Goal: Task Accomplishment & Management: Use online tool/utility

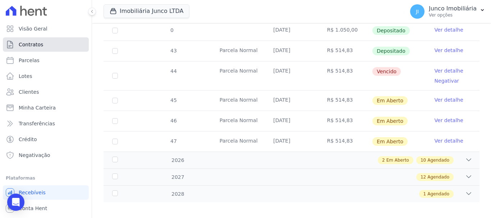
click at [41, 45] on span "Contratos" at bounding box center [31, 44] width 24 height 7
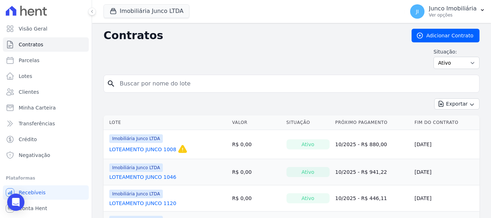
click at [153, 80] on input "search" at bounding box center [295, 84] width 361 height 14
type input "949"
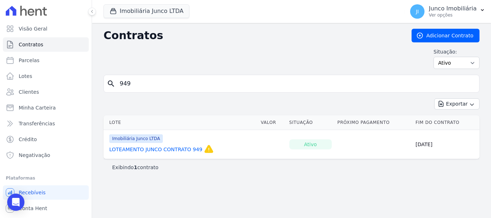
click at [175, 147] on link "LOTEAMENTO JUNCO CONTRATO 949" at bounding box center [155, 149] width 93 height 7
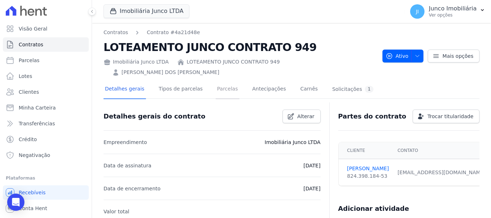
click at [218, 80] on link "Parcelas" at bounding box center [228, 89] width 24 height 19
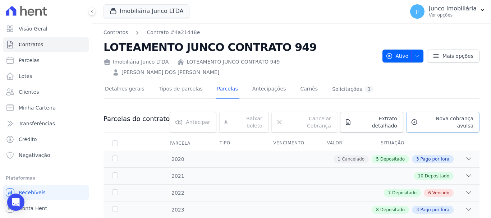
click at [447, 115] on span "Nova cobrança avulsa" at bounding box center [447, 122] width 53 height 14
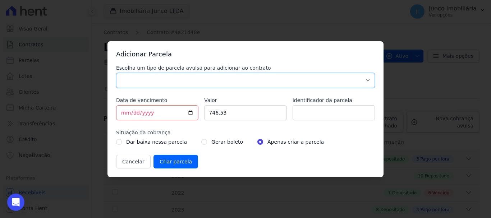
click at [208, 75] on select "Parcela Normal Sinal Caução Intercalada Chaves Pré Chaves Pós Chaves Taxas Quit…" at bounding box center [245, 80] width 259 height 15
select select "standard"
click at [116, 73] on select "Parcela Normal Sinal Caução Intercalada Chaves Pré Chaves Pós Chaves Taxas Quit…" at bounding box center [245, 80] width 259 height 15
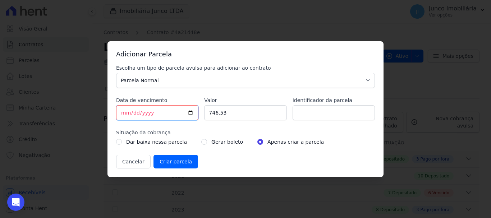
click at [192, 111] on input "[DATE]" at bounding box center [157, 112] width 82 height 15
type input "[DATE]"
drag, startPoint x: 225, startPoint y: 111, endPoint x: 193, endPoint y: 112, distance: 31.7
click at [193, 112] on div "Escolha um tipo de parcela avulsa para adicionar ao contrato Parcela Normal Sin…" at bounding box center [245, 116] width 259 height 104
type input "1464.96"
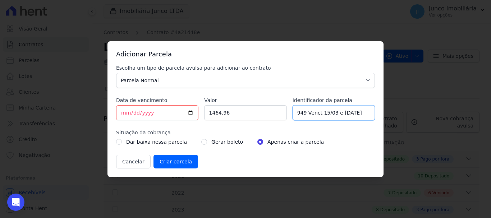
click at [306, 113] on input "949 Venct 15/03 e [DATE]" at bounding box center [334, 112] width 82 height 15
type input "949 - Venc. 15/03 e [DATE]"
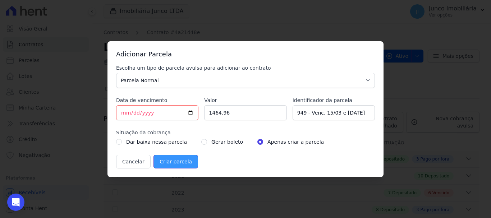
click at [168, 160] on input "Criar parcela" at bounding box center [176, 162] width 45 height 14
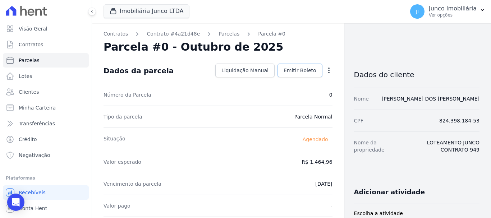
click at [306, 71] on span "Emitir Boleto" at bounding box center [300, 70] width 33 height 7
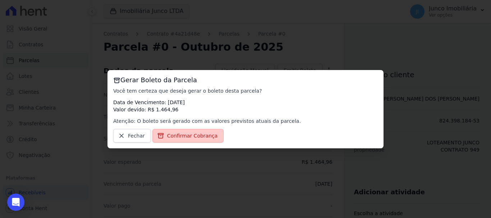
click at [174, 138] on span "Confirmar Cobrança" at bounding box center [192, 135] width 51 height 7
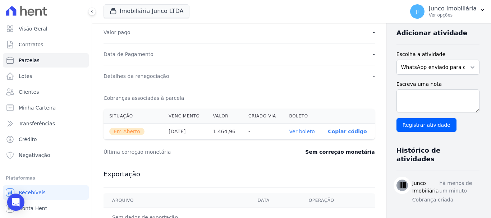
scroll to position [252, 0]
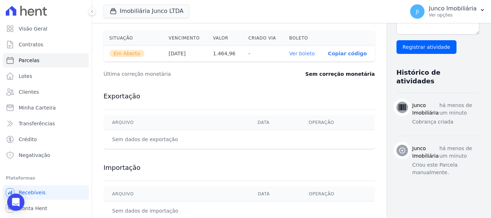
click at [289, 52] on link "Ver boleto" at bounding box center [302, 54] width 26 height 6
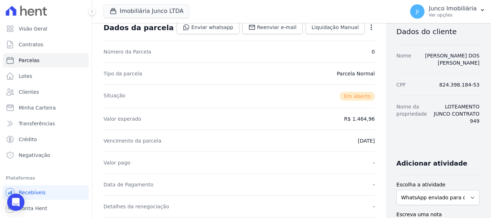
scroll to position [0, 0]
